Goal: Task Accomplishment & Management: Use online tool/utility

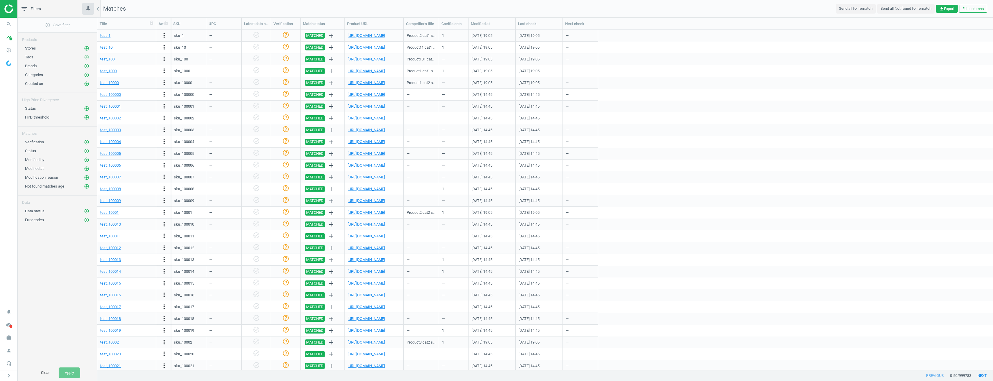
scroll to position [335, 892]
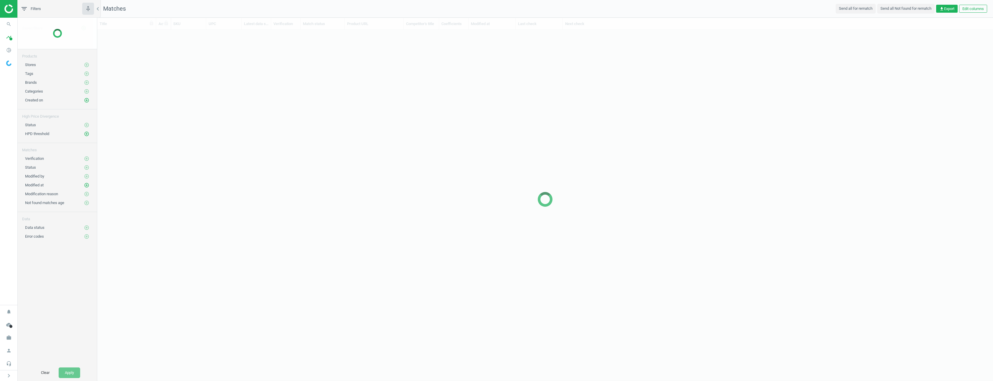
scroll to position [346, 892]
click at [9, 23] on icon "search" at bounding box center [8, 24] width 11 height 11
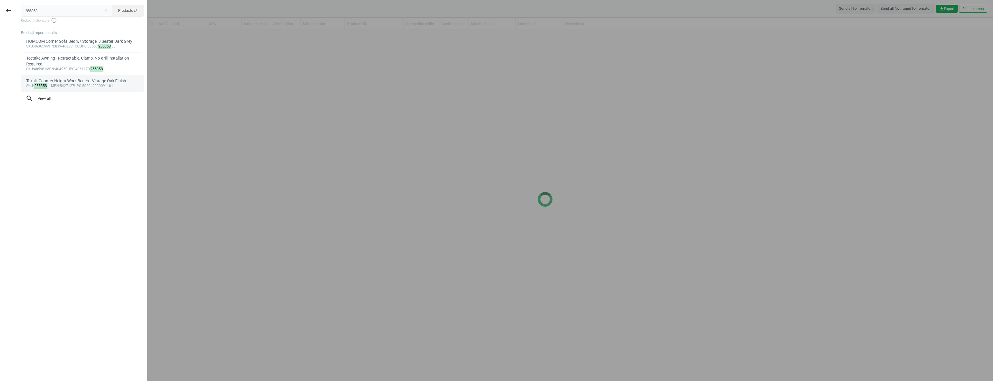
type input "255358"
click at [58, 87] on span "mpn" at bounding box center [55, 86] width 8 height 4
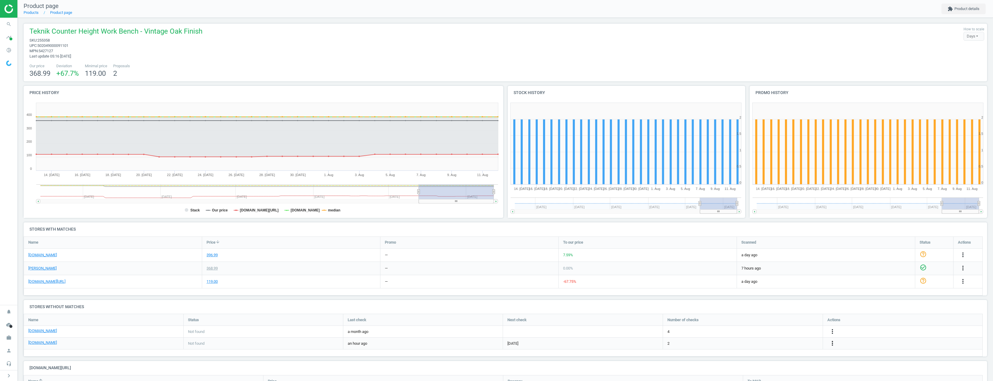
click at [830, 341] on icon "more_vert" at bounding box center [832, 343] width 7 height 7
click at [784, 342] on link "Edit URL/product option" at bounding box center [786, 343] width 81 height 9
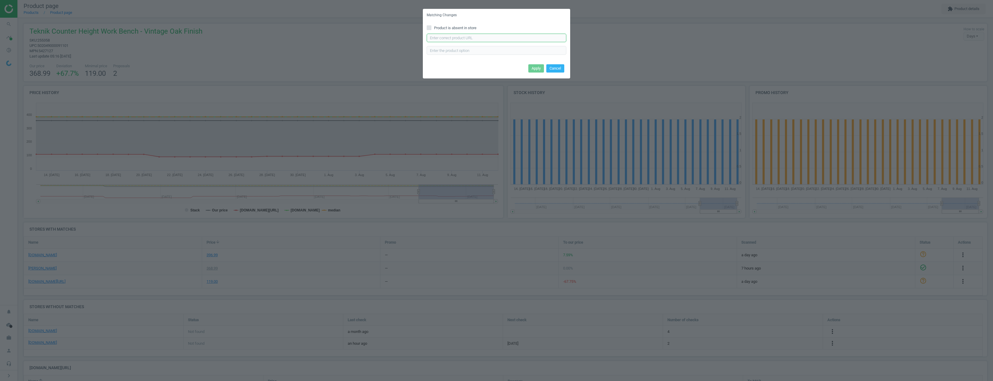
click at [467, 36] on input "text" at bounding box center [497, 38] width 140 height 9
paste input "[URL][DOMAIN_NAME]"
type input "[URL][DOMAIN_NAME]"
click at [536, 70] on button "Apply" at bounding box center [537, 68] width 16 height 8
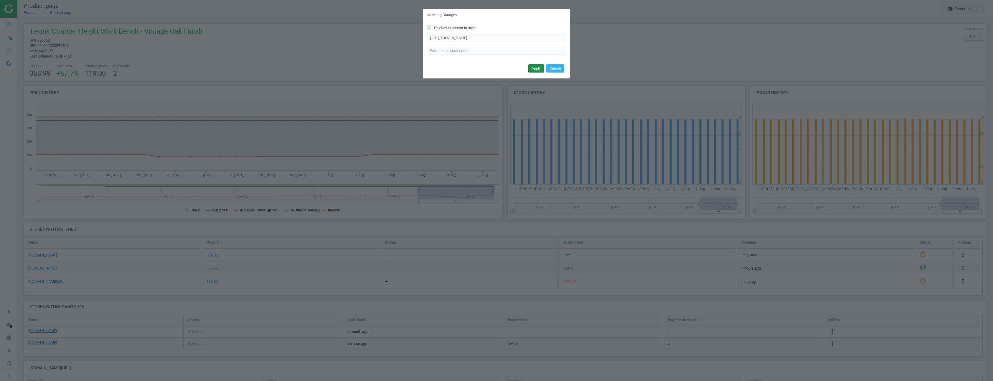
scroll to position [0, 0]
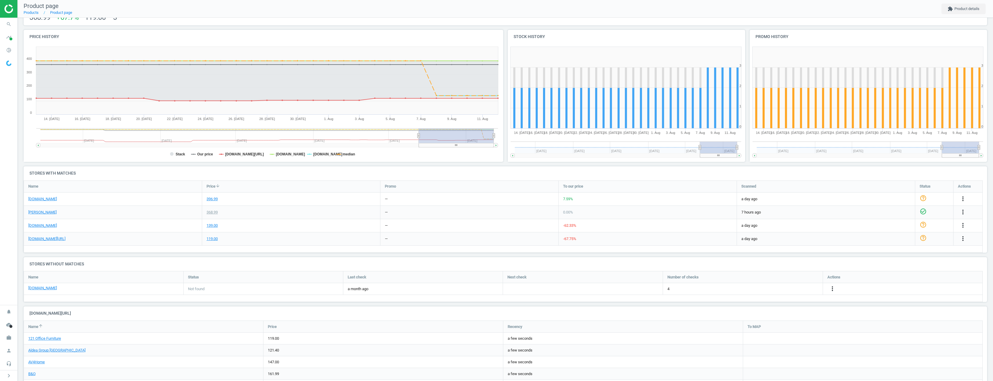
scroll to position [25, 0]
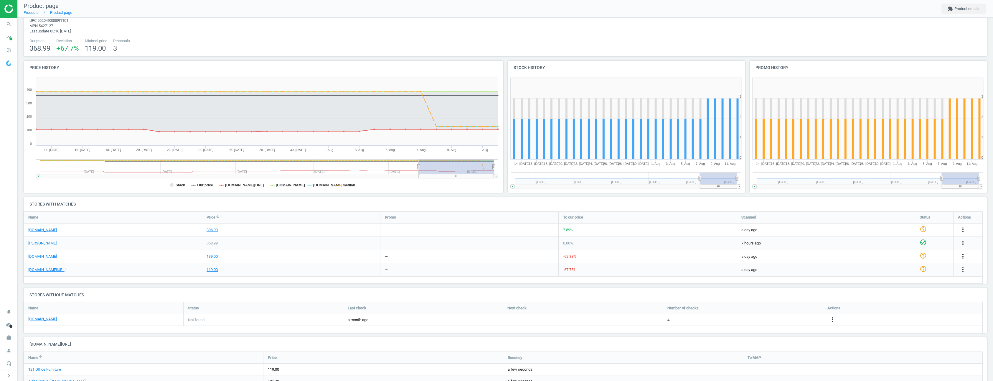
click at [962, 256] on icon "more_vert" at bounding box center [963, 256] width 7 height 7
click at [939, 287] on link "Delete match and blacklist this URL" at bounding box center [917, 288] width 81 height 9
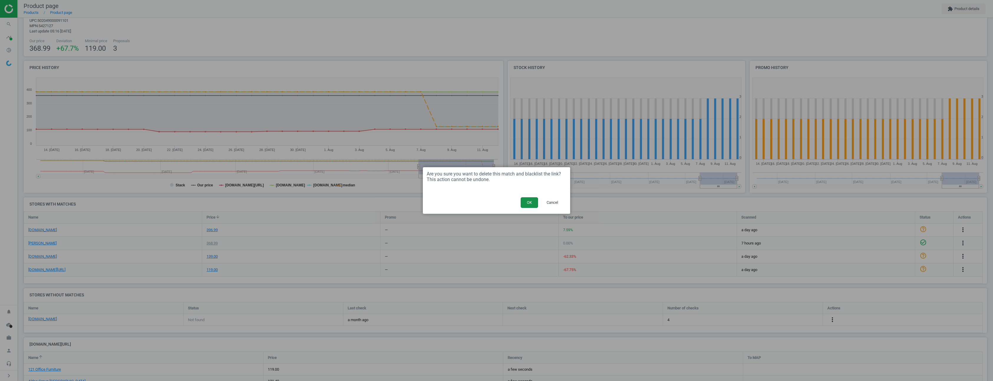
click at [531, 202] on button "OK" at bounding box center [529, 202] width 17 height 11
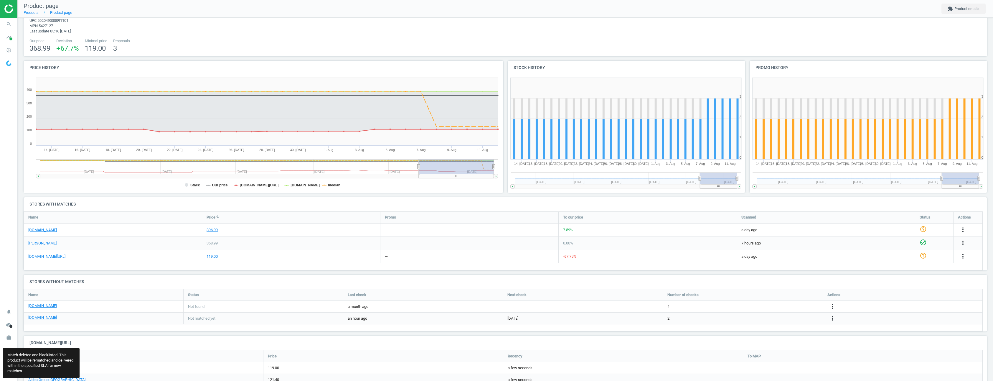
scroll to position [52, 969]
